Goal: Information Seeking & Learning: Find specific fact

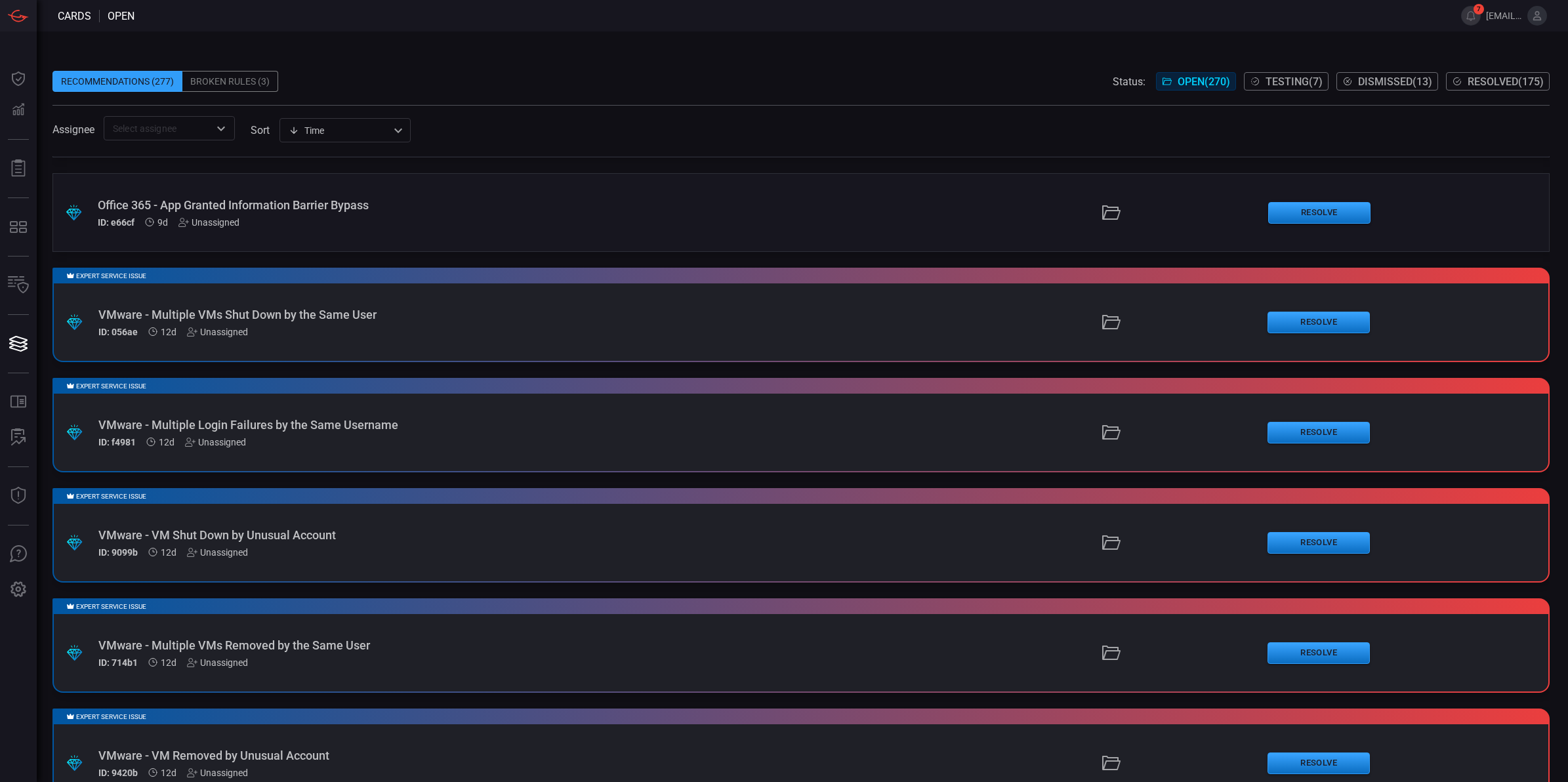
scroll to position [687, 0]
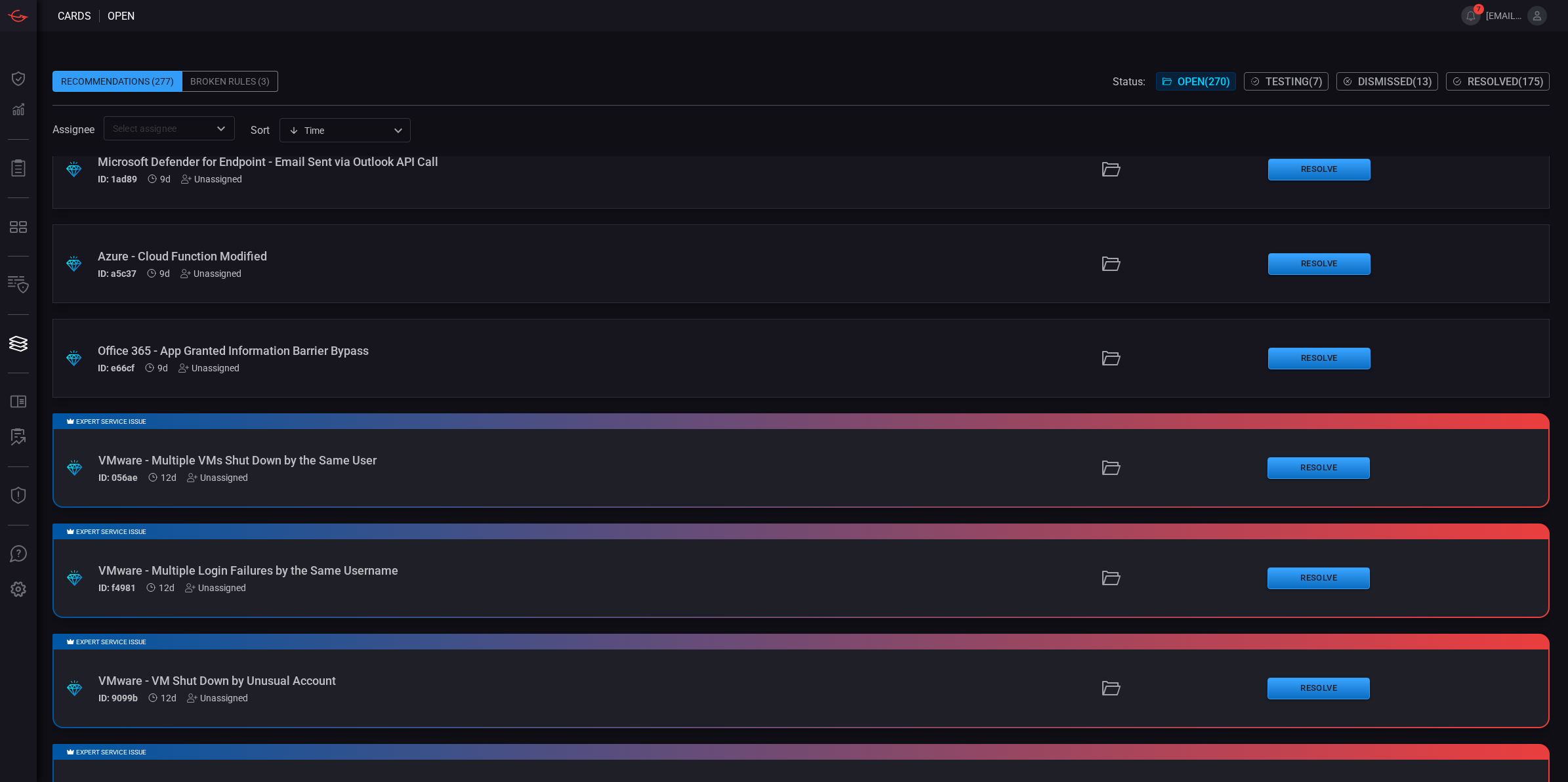
click at [260, 86] on div "Broken Rules (3)" at bounding box center [230, 82] width 96 height 21
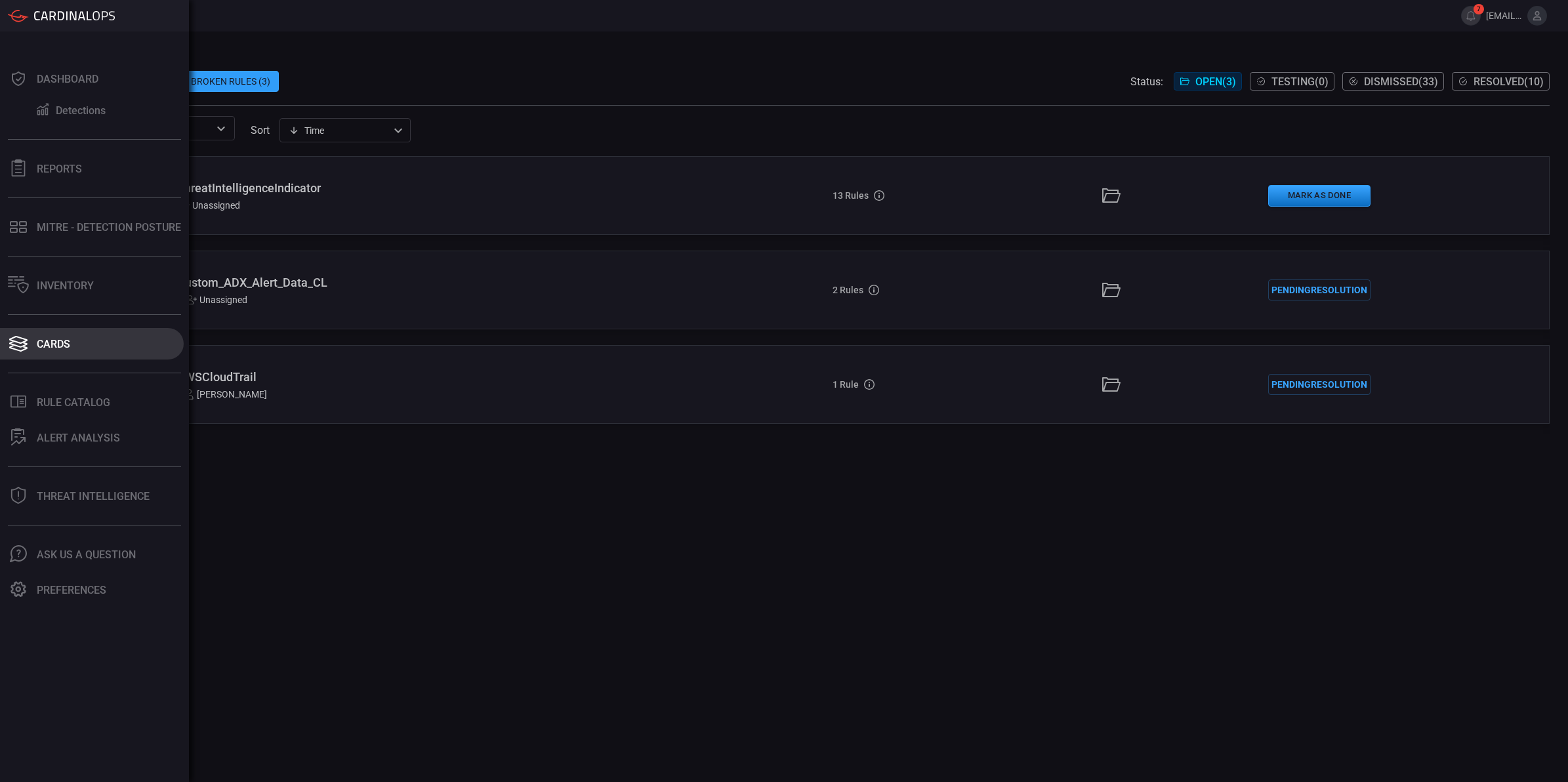
click at [30, 346] on button "Cards" at bounding box center [91, 343] width 183 height 32
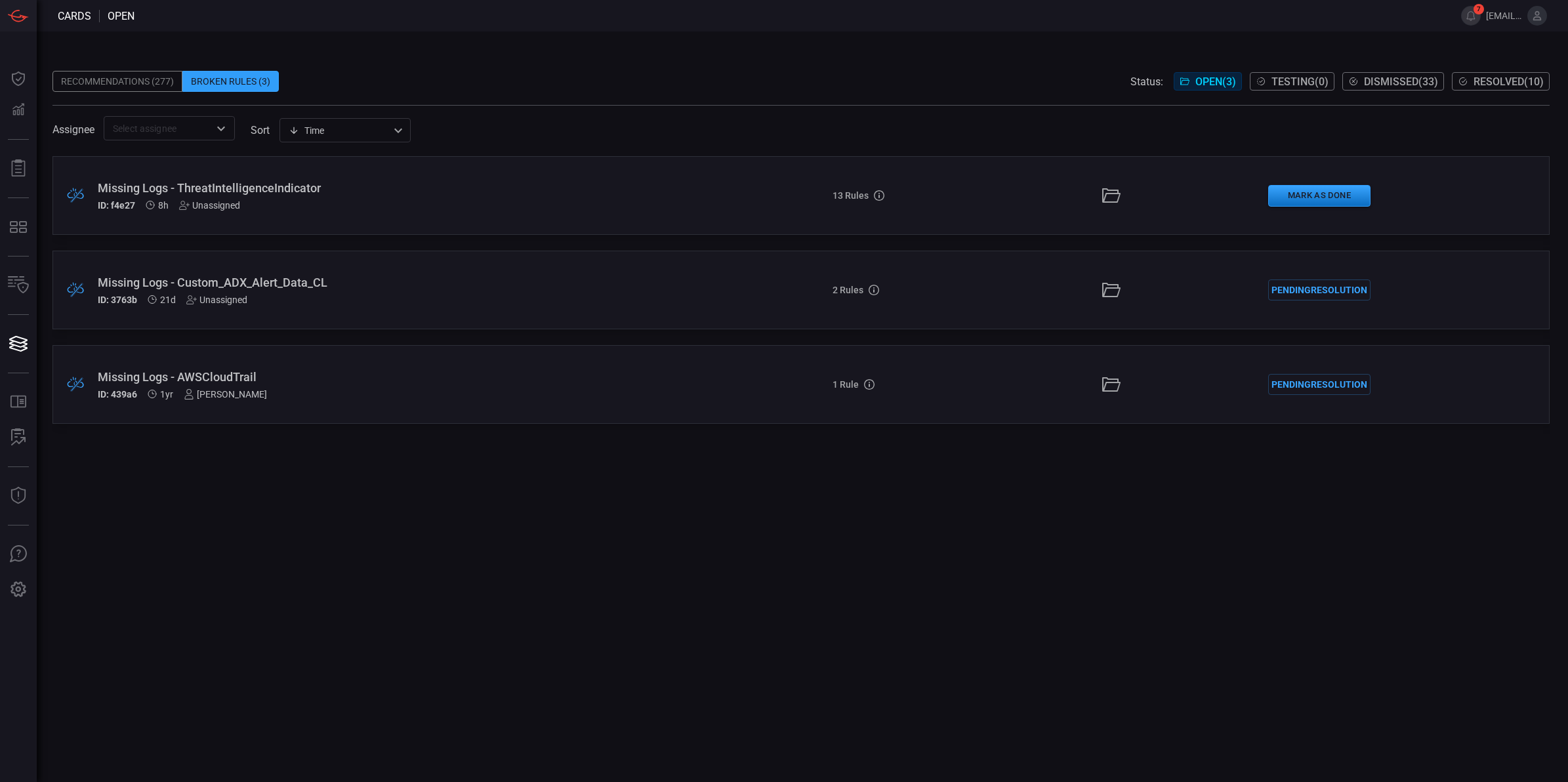
click at [132, 89] on div "Recommendations (277)" at bounding box center [117, 82] width 130 height 21
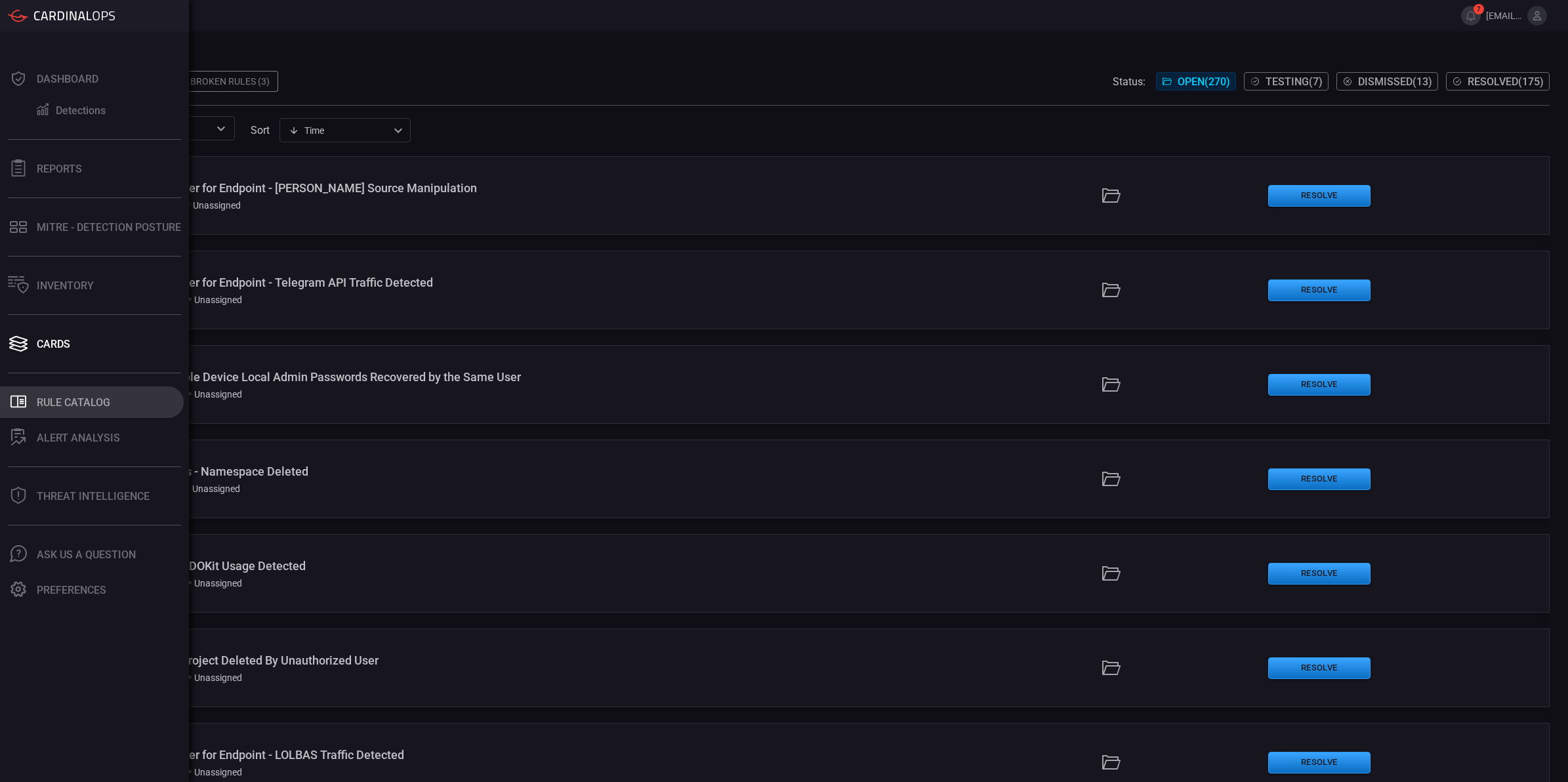
click at [44, 401] on div "Rule Catalog" at bounding box center [73, 402] width 74 height 12
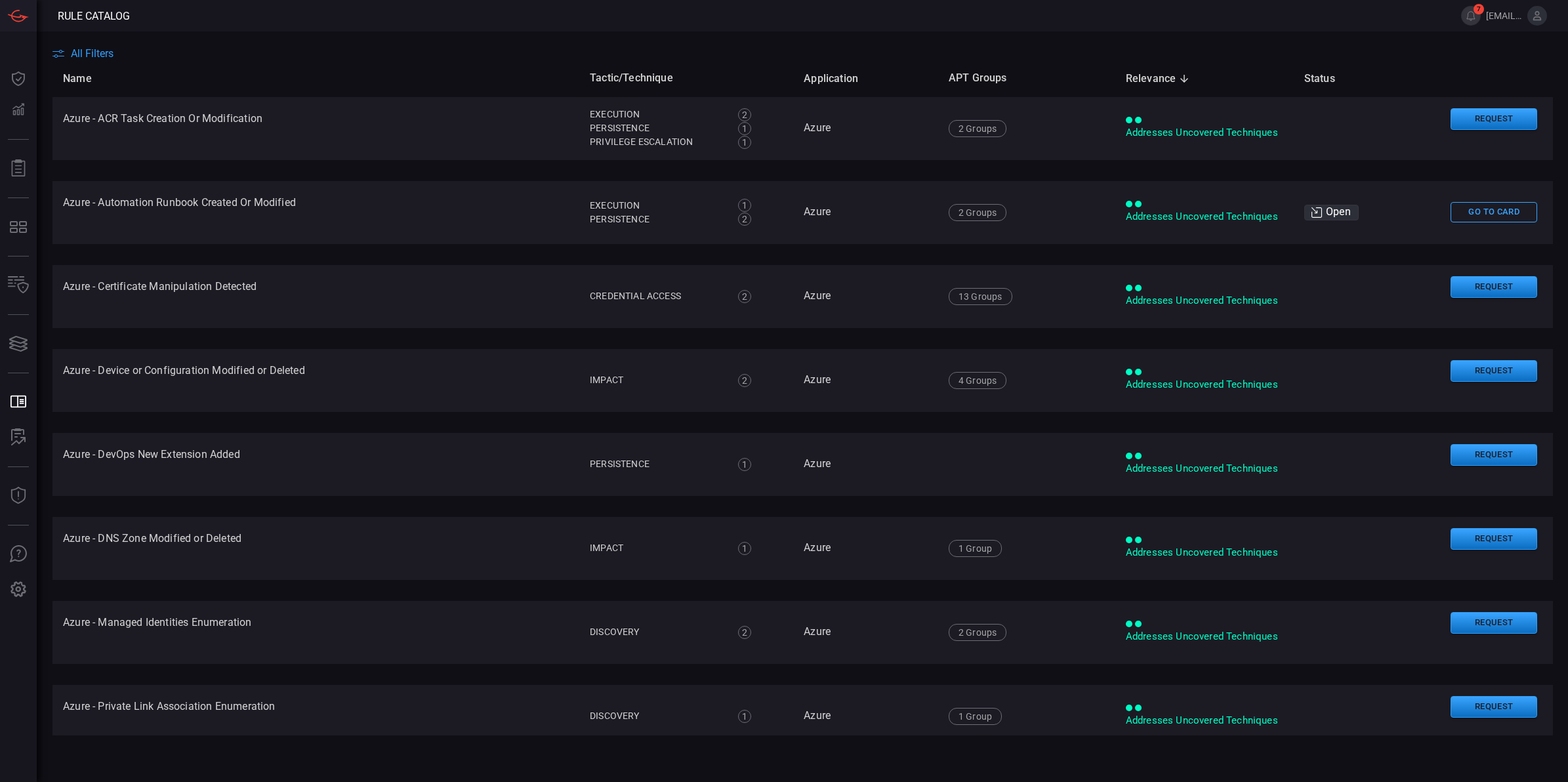
click at [100, 53] on span "All Filters" at bounding box center [92, 53] width 43 height 12
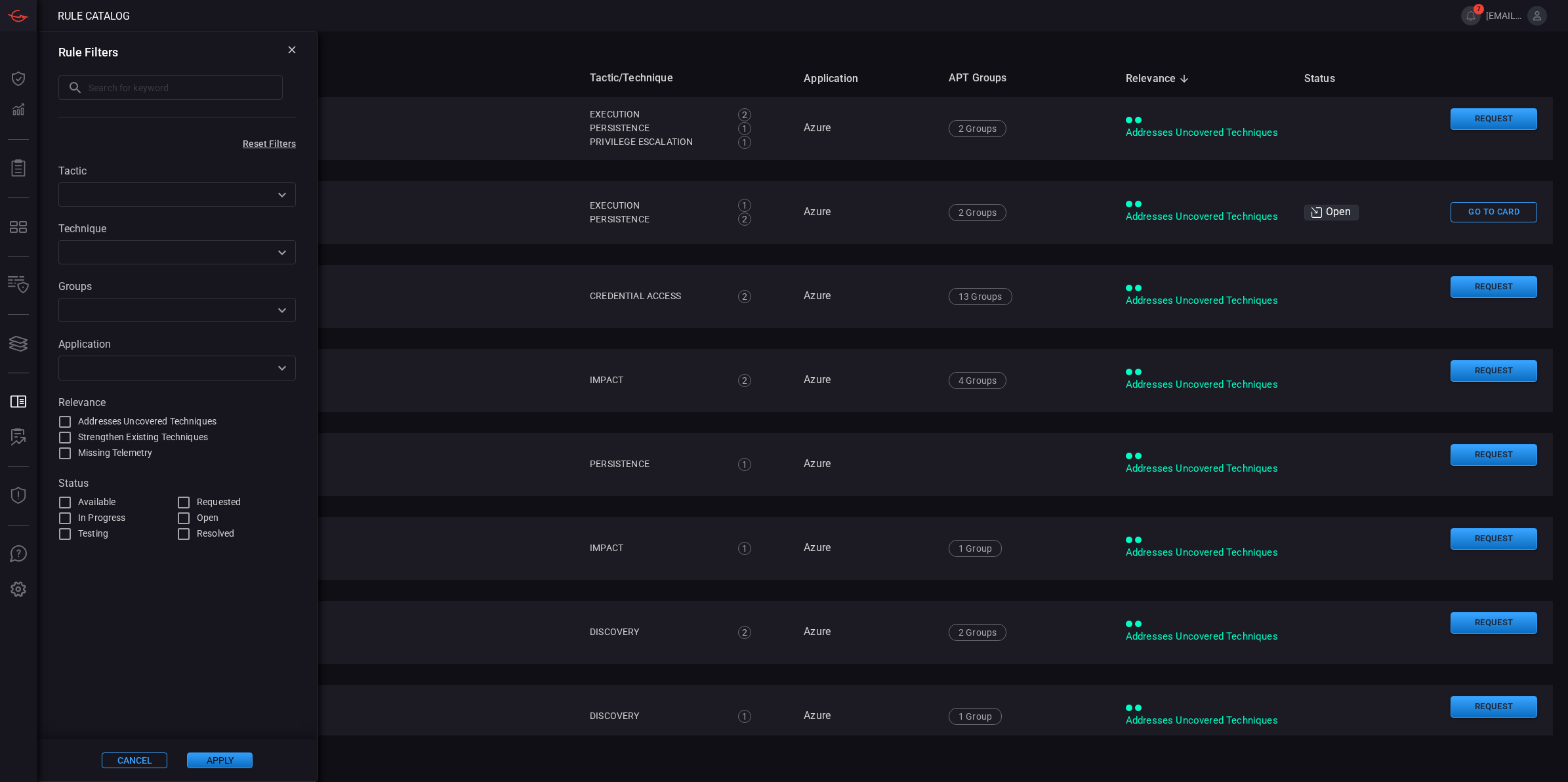
click at [156, 92] on input "text" at bounding box center [186, 87] width 194 height 24
paste input "Password Changed for Multiple Users"
type input "Password Changed for Multiple Users"
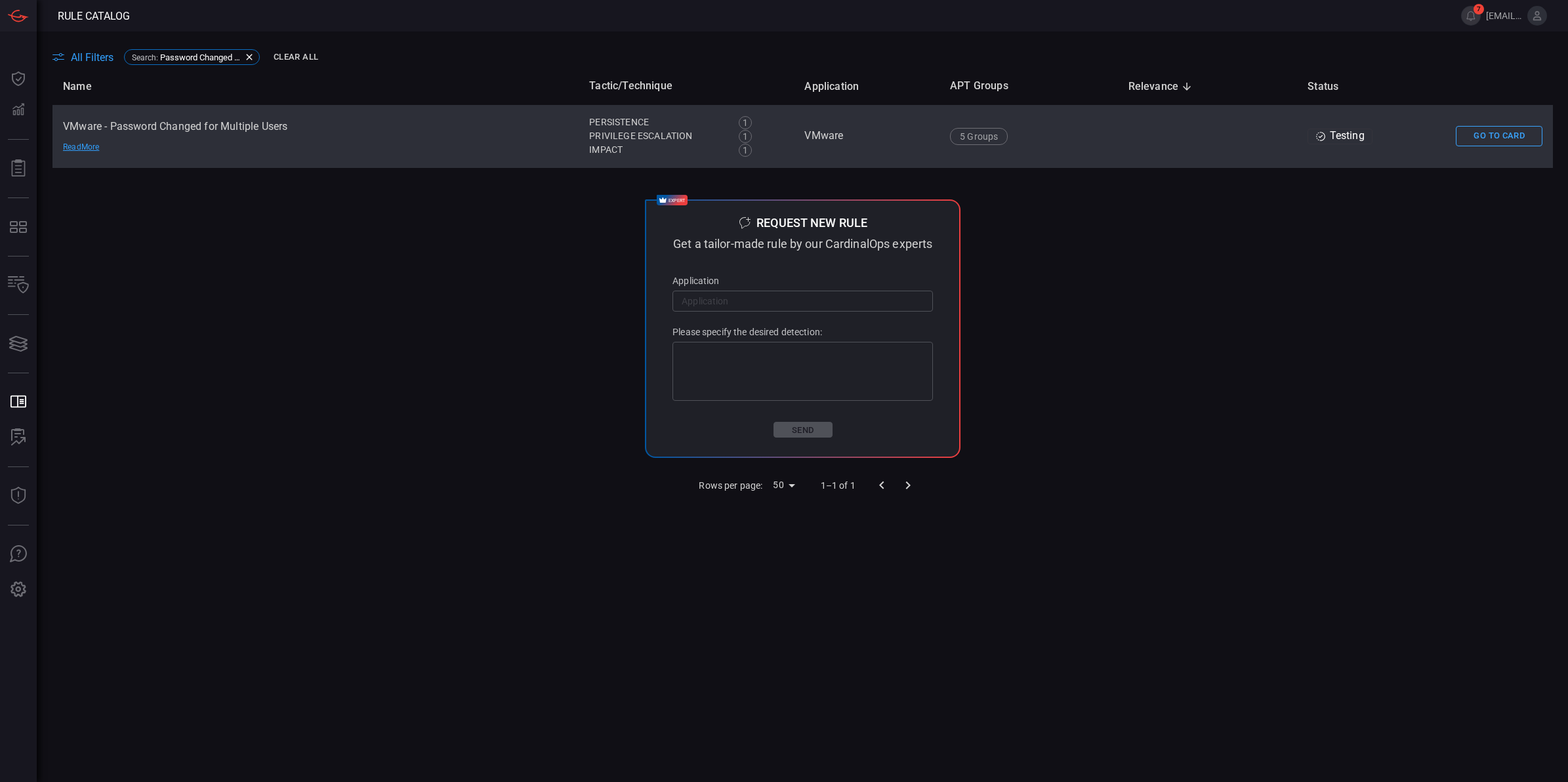
click at [177, 126] on td "VMware - Password Changed for Multiple Users Read More" at bounding box center [315, 137] width 526 height 63
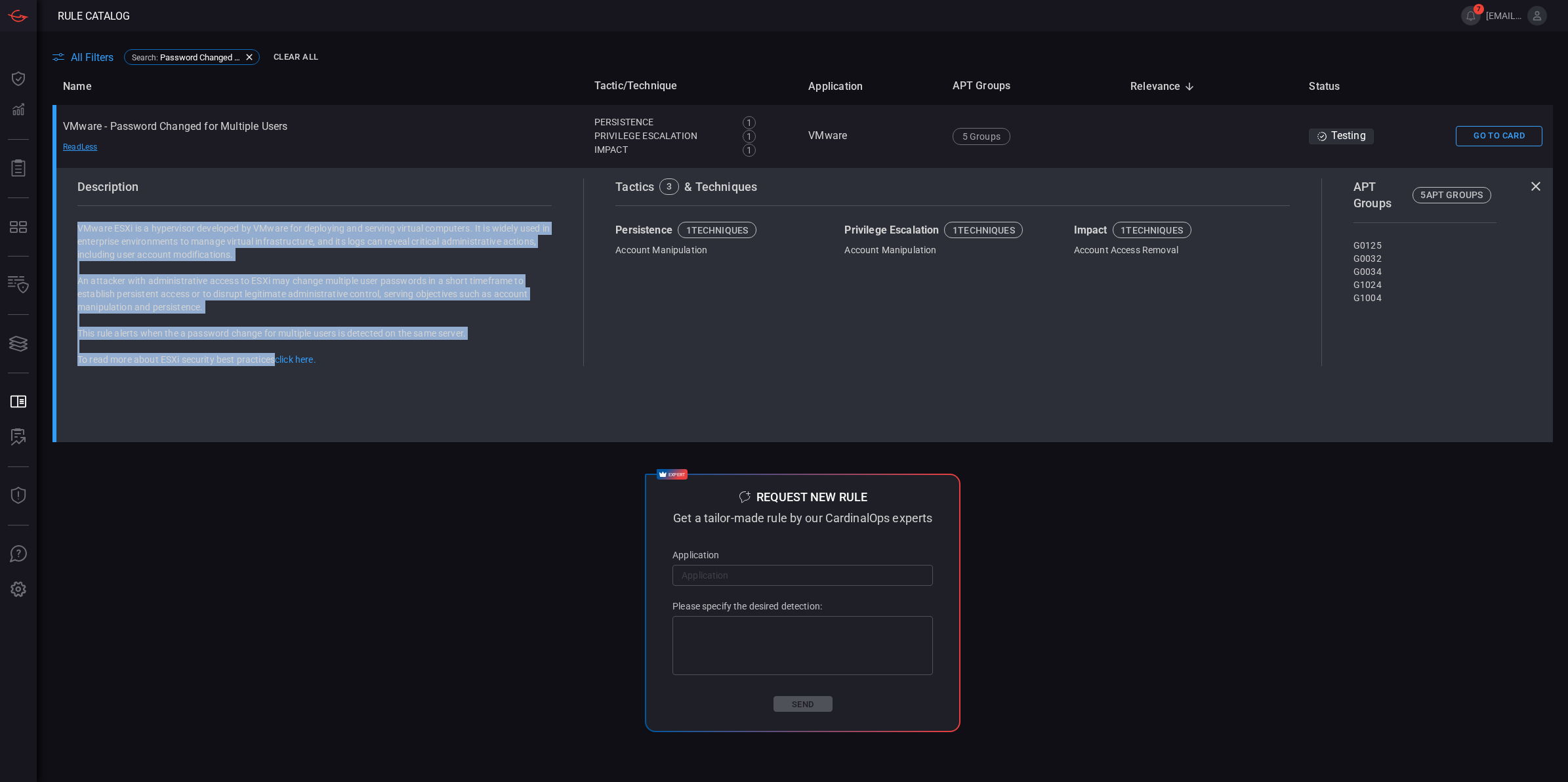
drag, startPoint x: 78, startPoint y: 226, endPoint x: 274, endPoint y: 353, distance: 233.5
click at [274, 353] on div "VMware ESXi is a hypervisor developed by VMware for deploying and serving virtu…" at bounding box center [314, 293] width 474 height 145
copy div "VMware ESXi is a hypervisor developed by VMware for deploying and serving virtu…"
